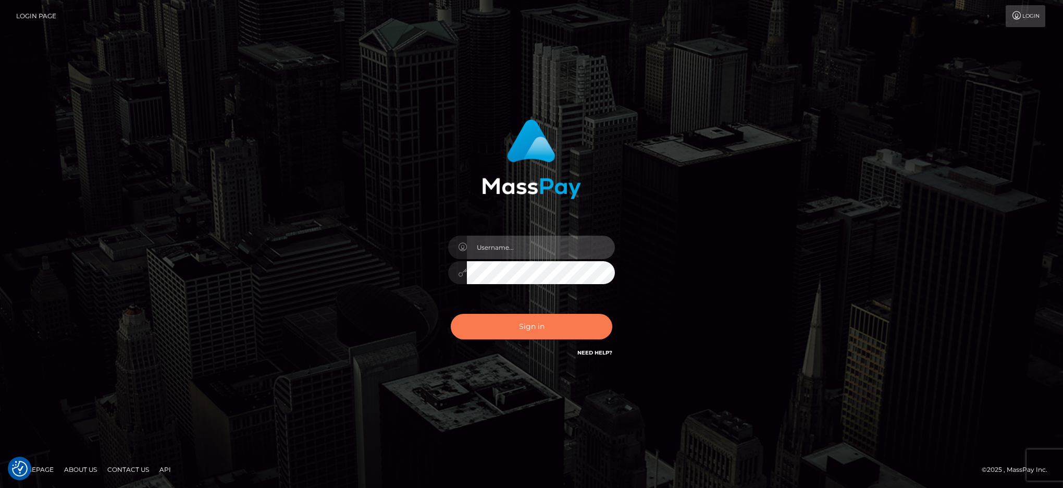
type input "Marcopolo"
click at [517, 328] on button "Sign in" at bounding box center [532, 327] width 162 height 26
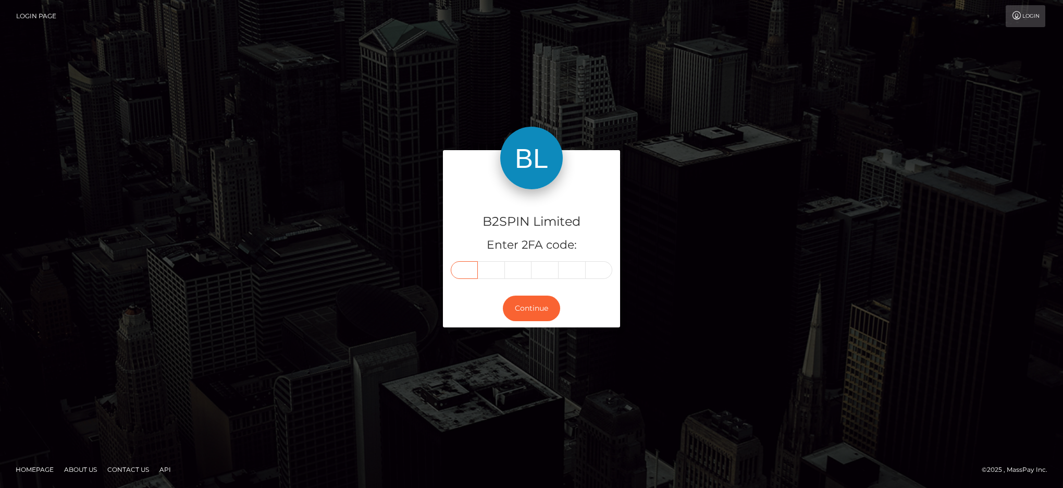
paste input "5"
type input "5"
type input "6"
type input "8"
type input "5"
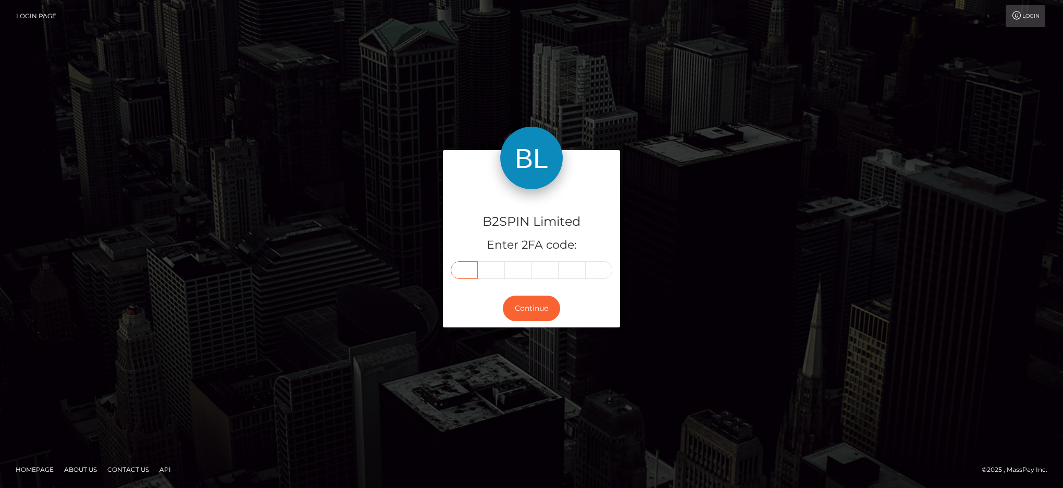
type input "3"
type input "2"
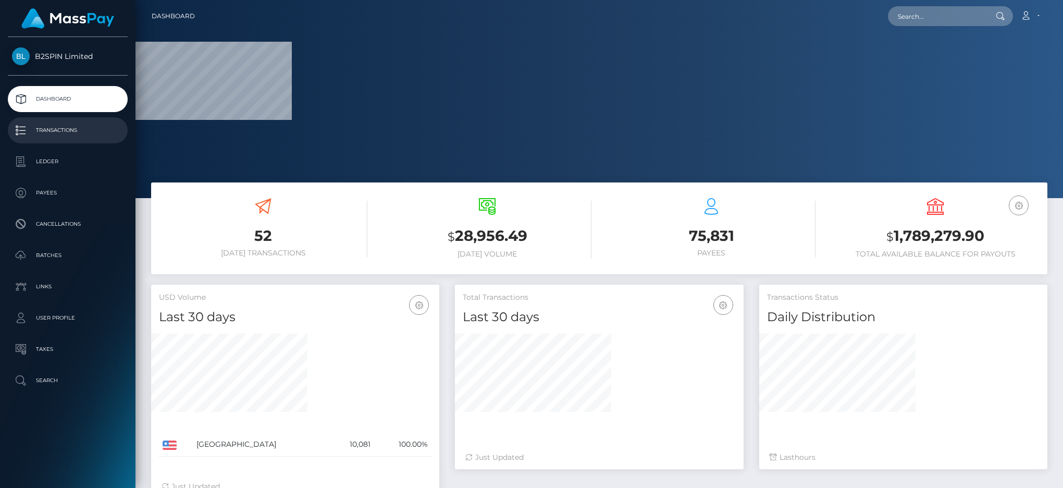
click at [78, 130] on p "Transactions" at bounding box center [67, 130] width 111 height 16
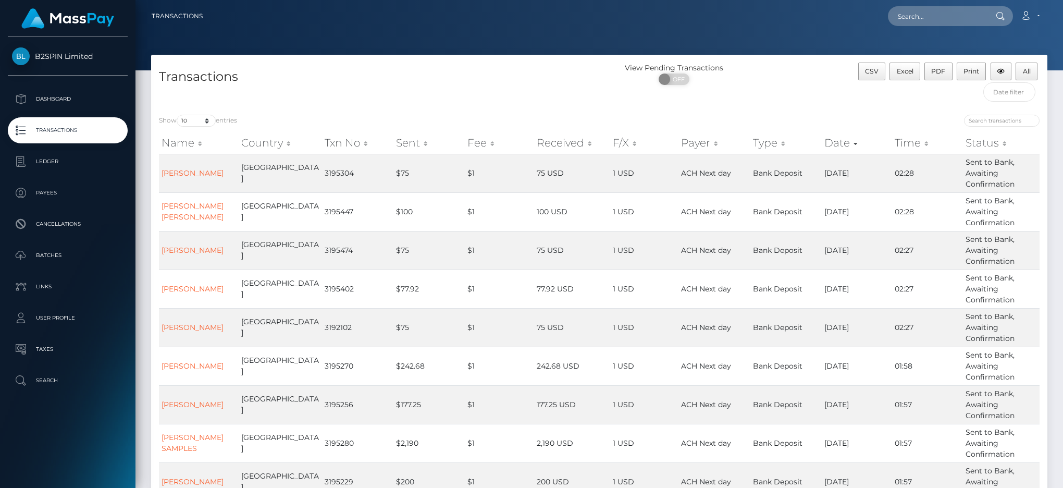
click at [203, 108] on div "Show 10 25 50 100 250 500 1,000 3,500 entries Name Country Txn No Sent Fee Rece…" at bounding box center [599, 344] width 896 height 475
click at [209, 123] on select "10 25 50 100 250 500 1,000 3,500" at bounding box center [196, 121] width 39 height 12
select select "3500"
click at [178, 115] on select "10 25 50 100 250 500 1,000 3,500" at bounding box center [196, 121] width 39 height 12
click at [679, 84] on span "OFF" at bounding box center [677, 78] width 26 height 11
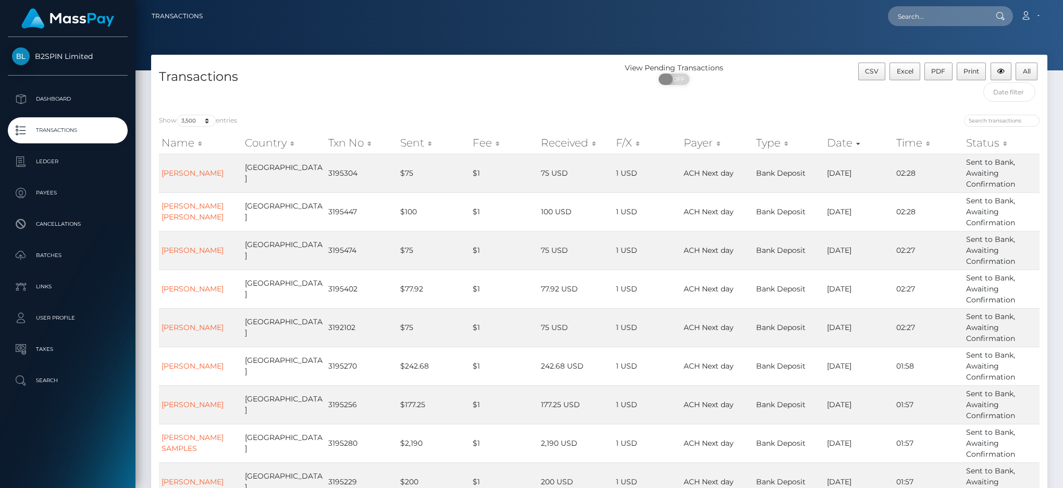
checkbox input "true"
click at [902, 72] on span "Excel" at bounding box center [905, 71] width 17 height 8
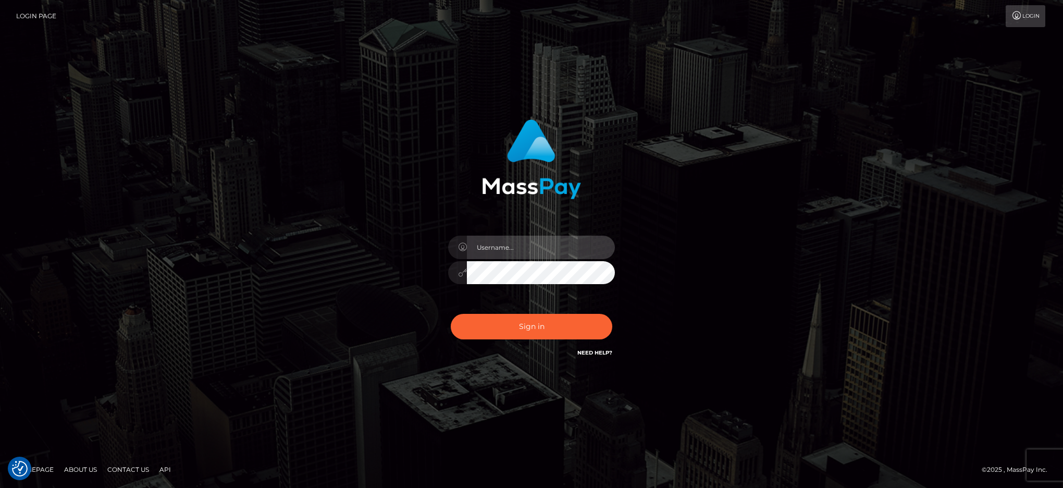
type input "Marcopolo"
click at [575, 35] on div "Marcopolo" at bounding box center [531, 243] width 1063 height 421
